Goal: Navigation & Orientation: Find specific page/section

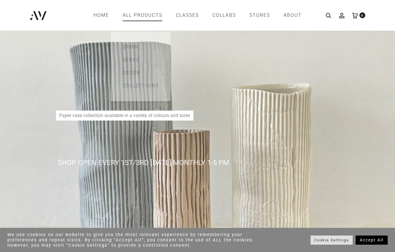
click at [137, 14] on link "All products" at bounding box center [143, 15] width 40 height 10
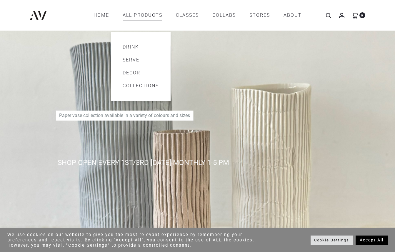
click at [134, 59] on link "Serve" at bounding box center [141, 59] width 36 height 7
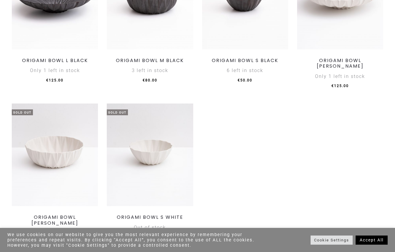
scroll to position [562, 0]
